Goal: Transaction & Acquisition: Purchase product/service

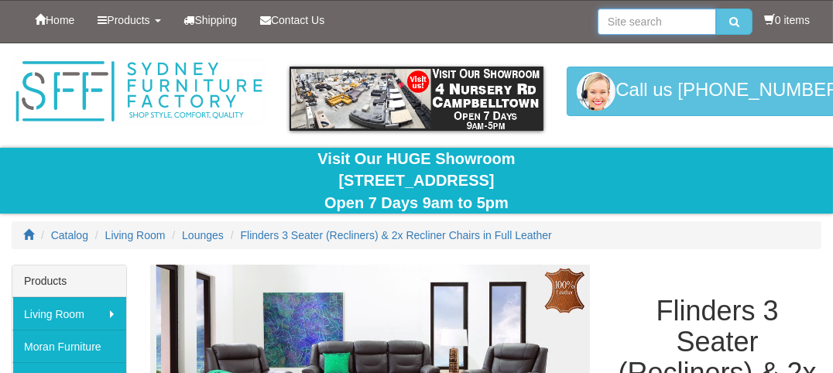
click at [632, 26] on input "search" at bounding box center [657, 22] width 118 height 26
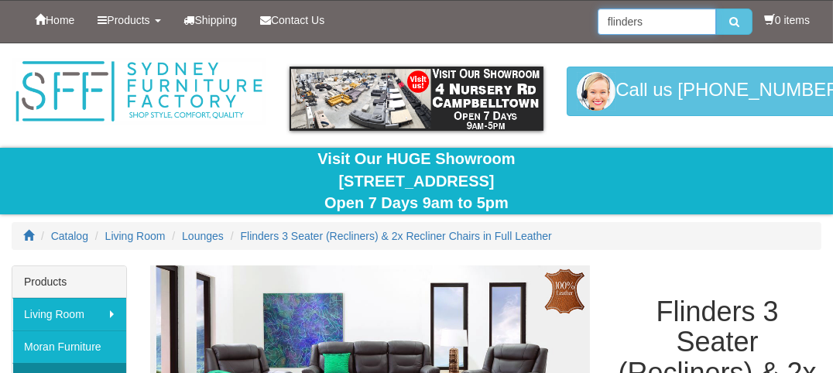
type input "flinders"
click at [716, 9] on button "submit" at bounding box center [734, 22] width 36 height 26
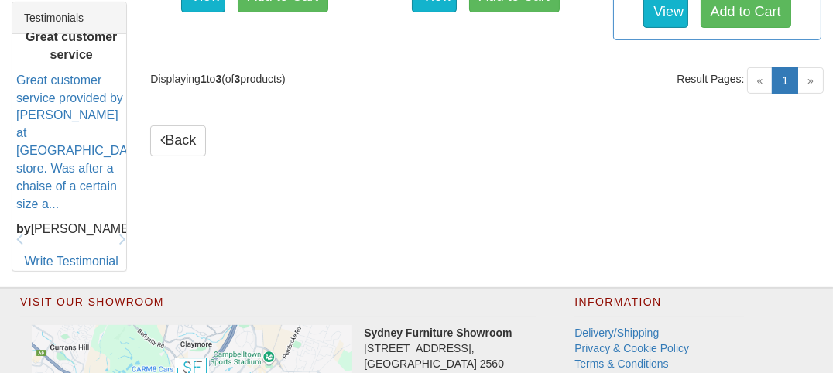
scroll to position [681, 0]
